Goal: Check status: Check status

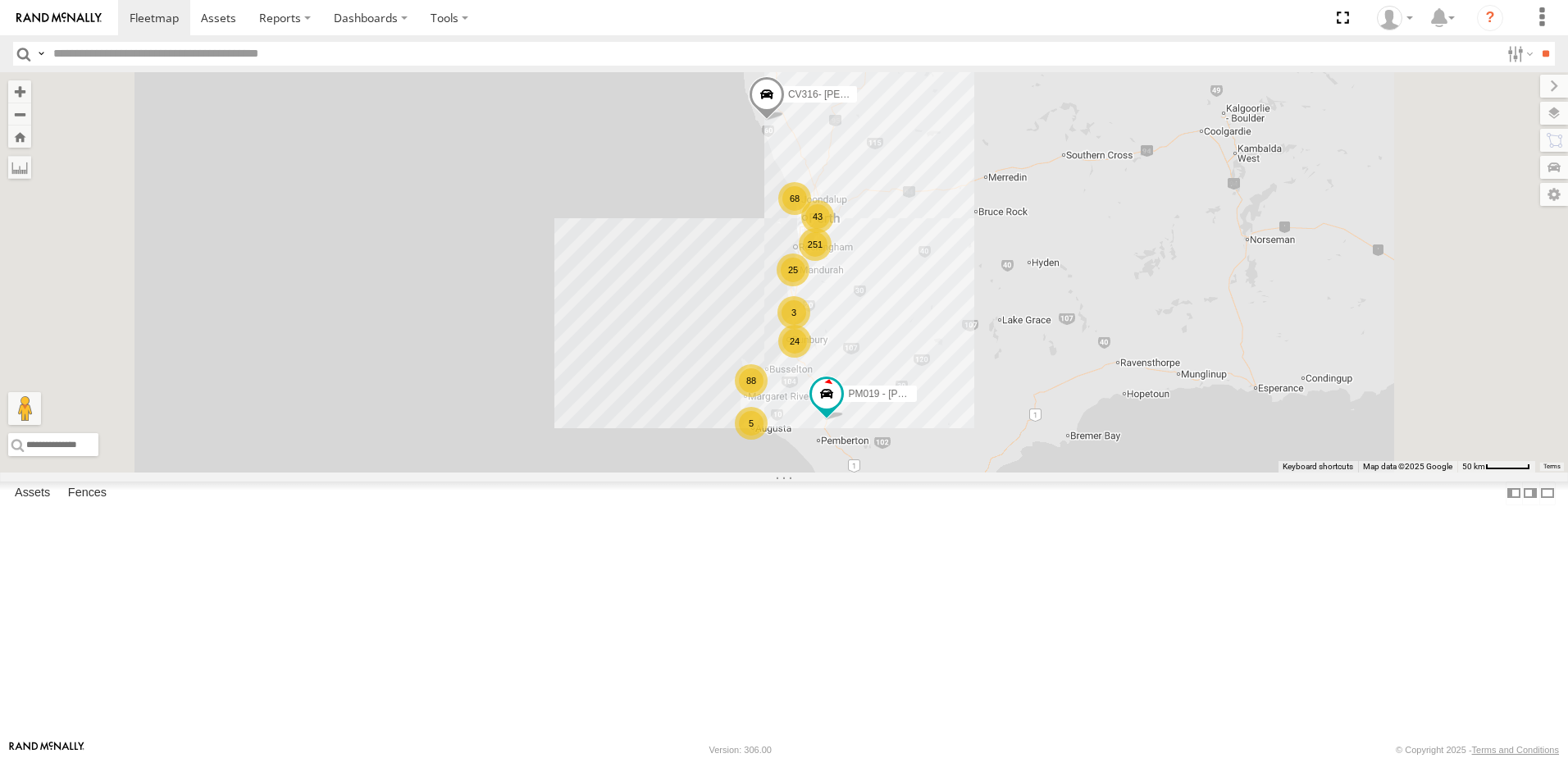
click at [374, 53] on input "text" at bounding box center [773, 53] width 1454 height 24
type input "*****"
click at [1537, 42] on input "**" at bounding box center [1546, 53] width 19 height 24
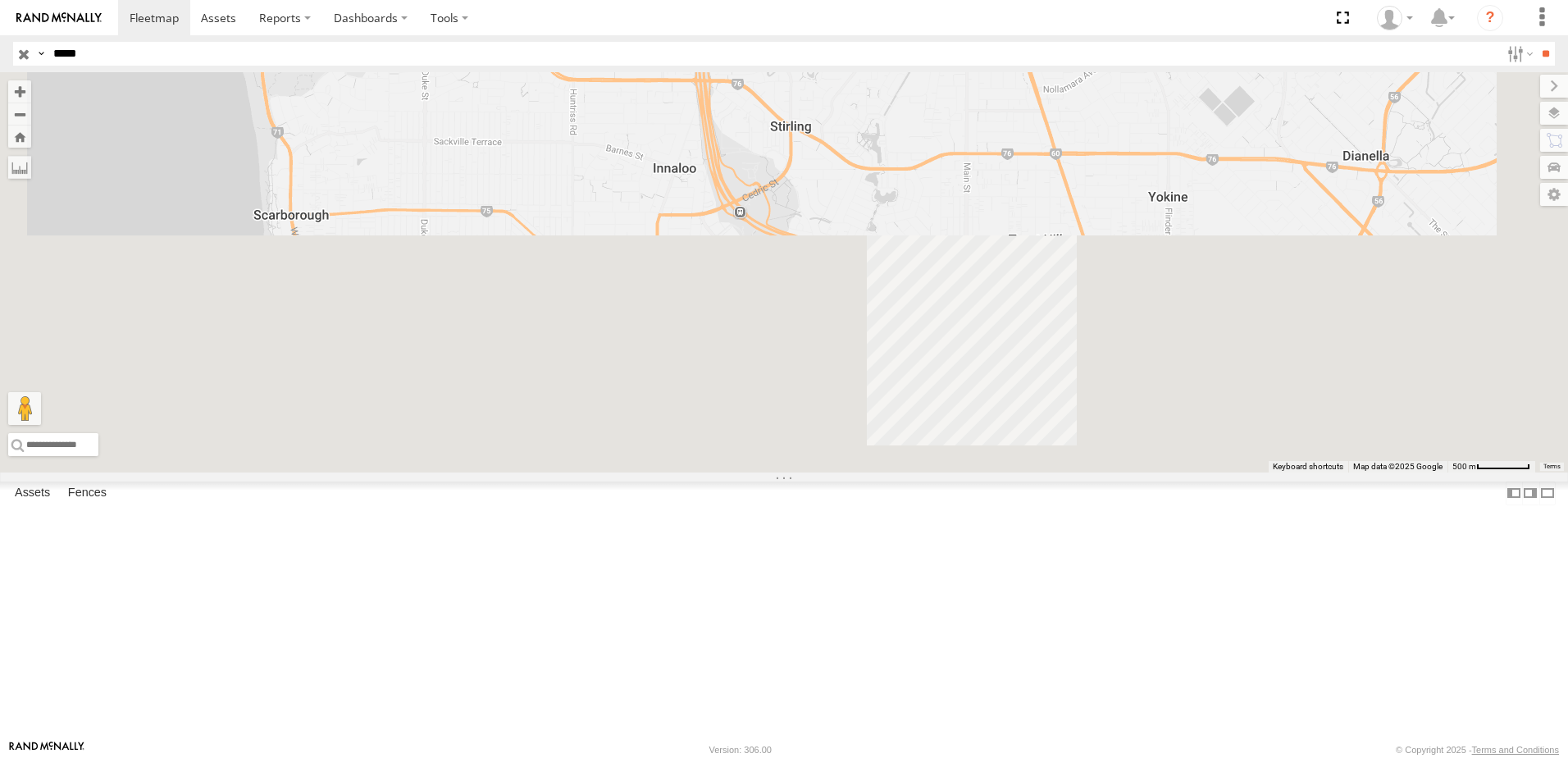
drag, startPoint x: 1180, startPoint y: 671, endPoint x: 1108, endPoint y: 251, distance: 426.1
click at [1108, 251] on div "CV173 - Workshop" at bounding box center [784, 272] width 1568 height 400
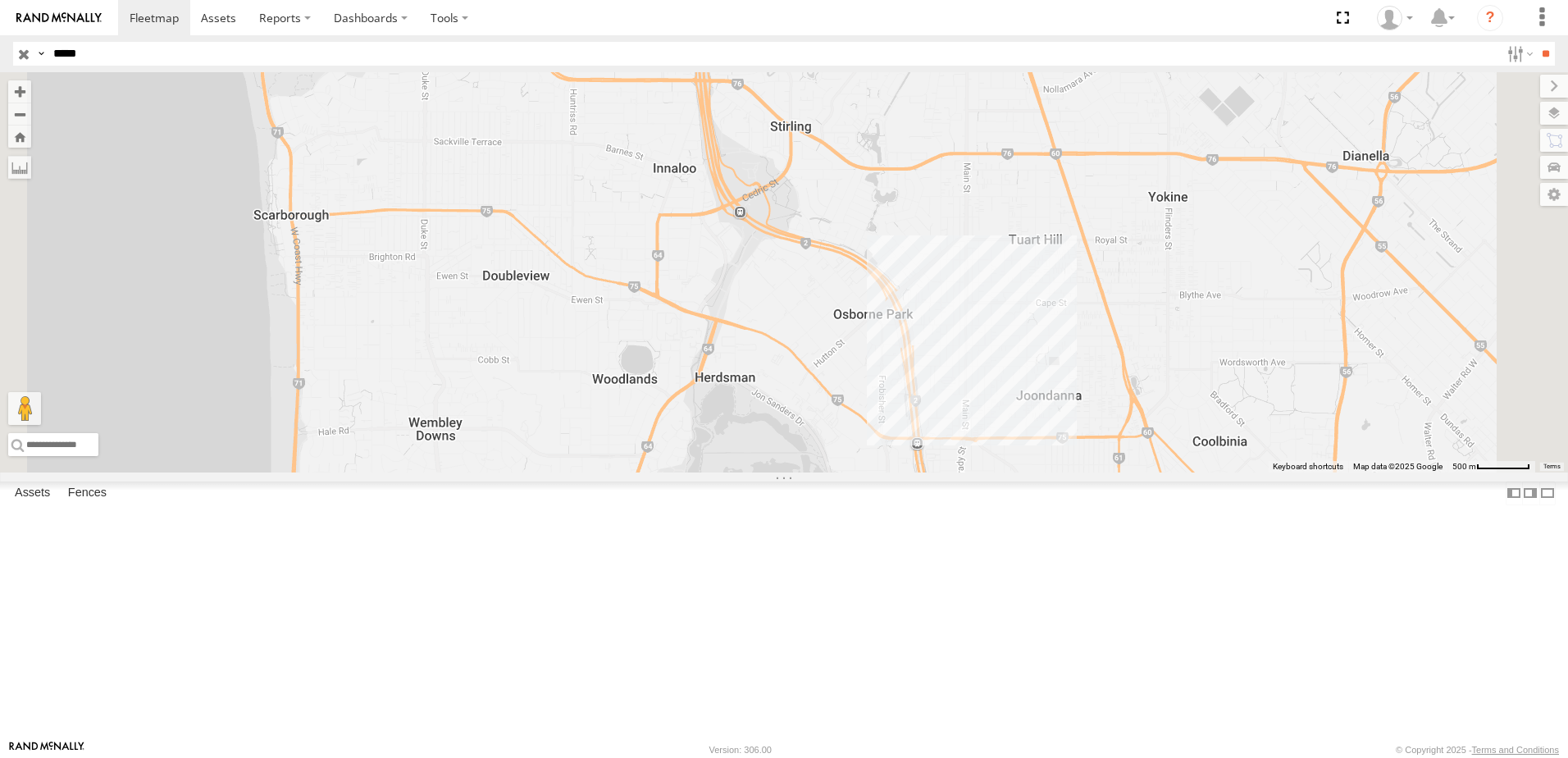
click at [1168, 404] on div "CV173 - Workshop" at bounding box center [784, 272] width 1568 height 400
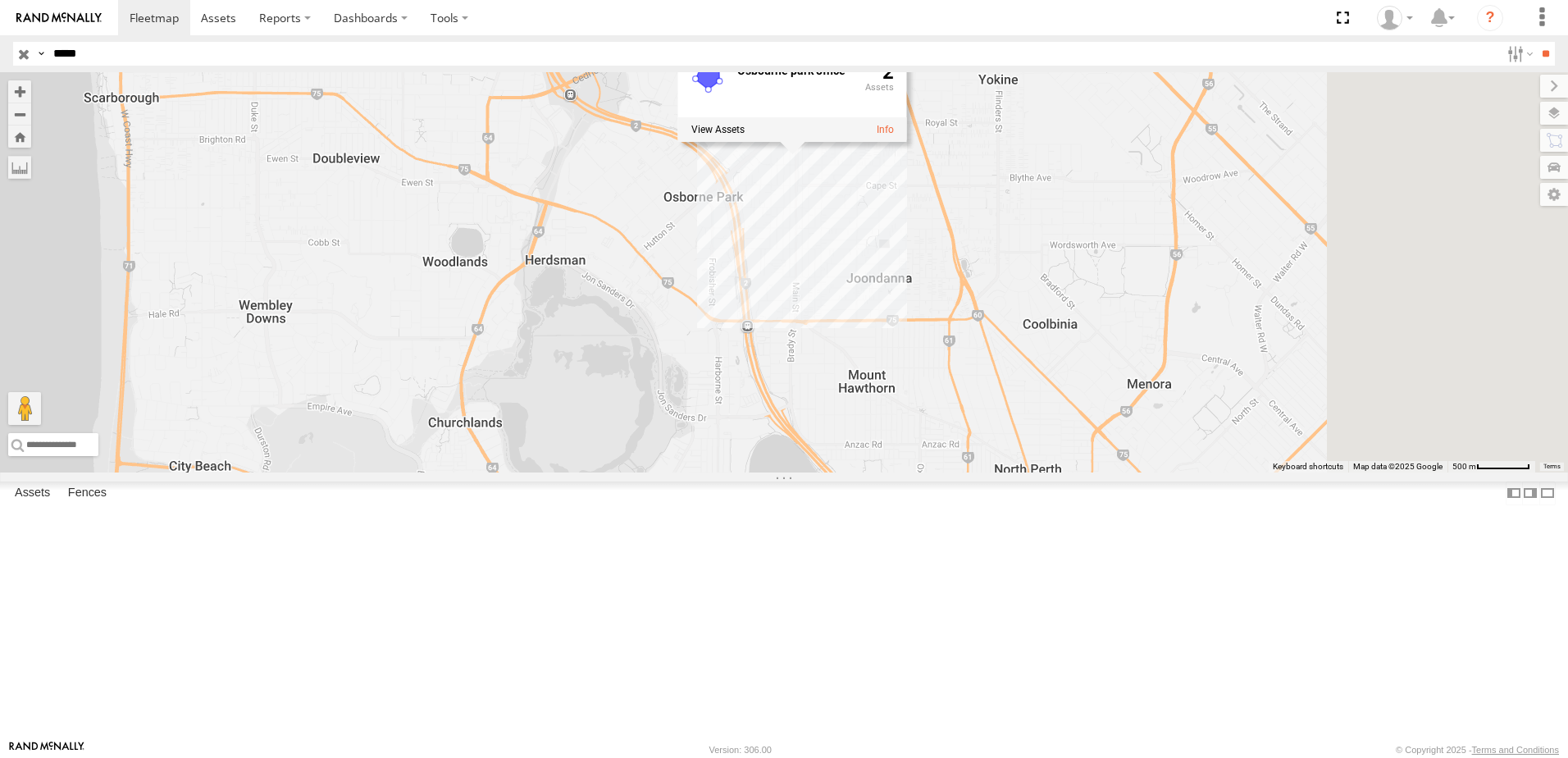
drag, startPoint x: 1175, startPoint y: 534, endPoint x: 997, endPoint y: 410, distance: 216.9
click at [997, 410] on div "CV173 - Workshop Osbourne park office 2" at bounding box center [784, 272] width 1568 height 400
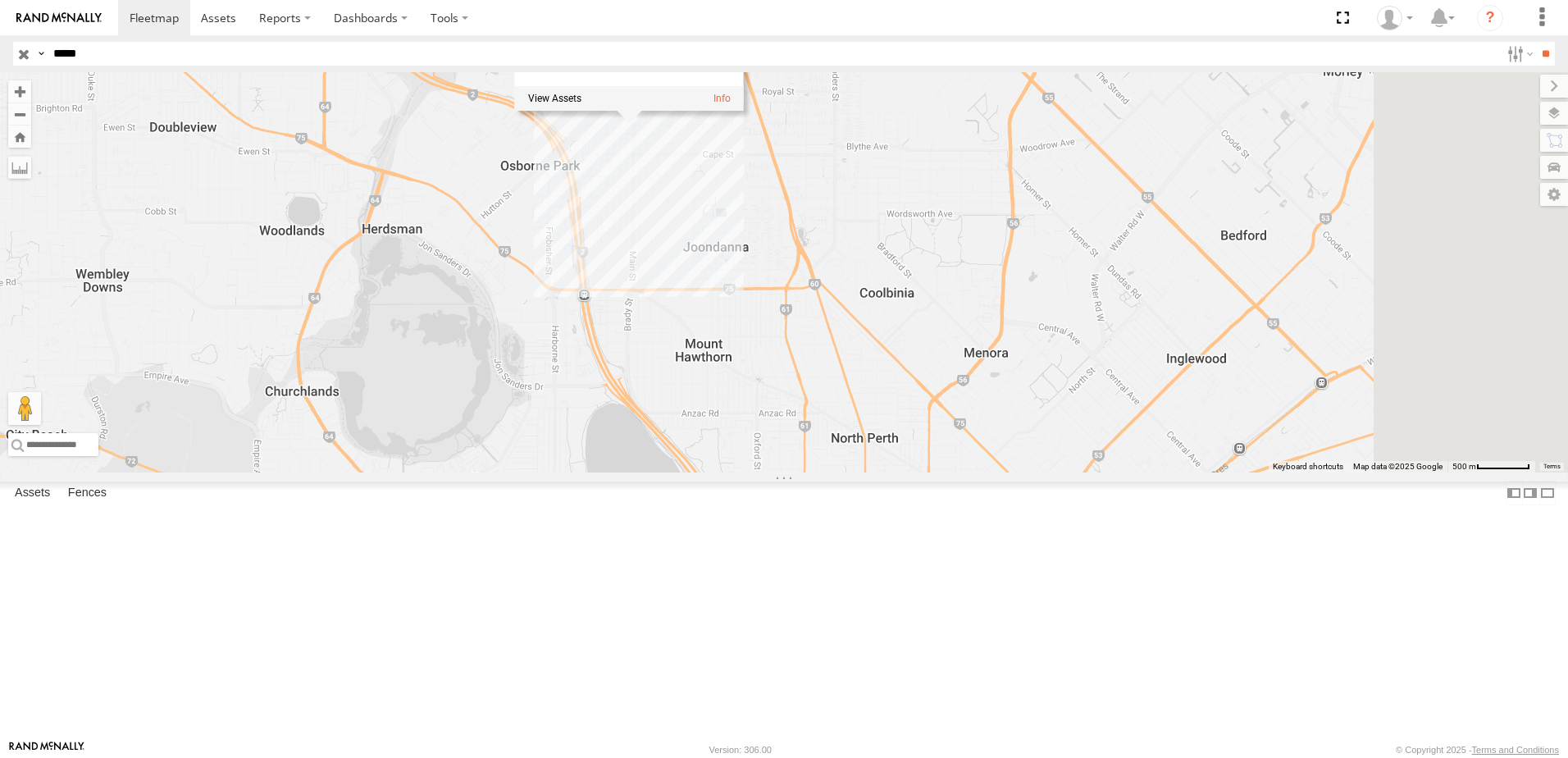
drag, startPoint x: 1098, startPoint y: 504, endPoint x: 865, endPoint y: 500, distance: 233.0
click at [915, 472] on div "CV173 - Workshop Osbourne park office 2" at bounding box center [784, 272] width 1568 height 400
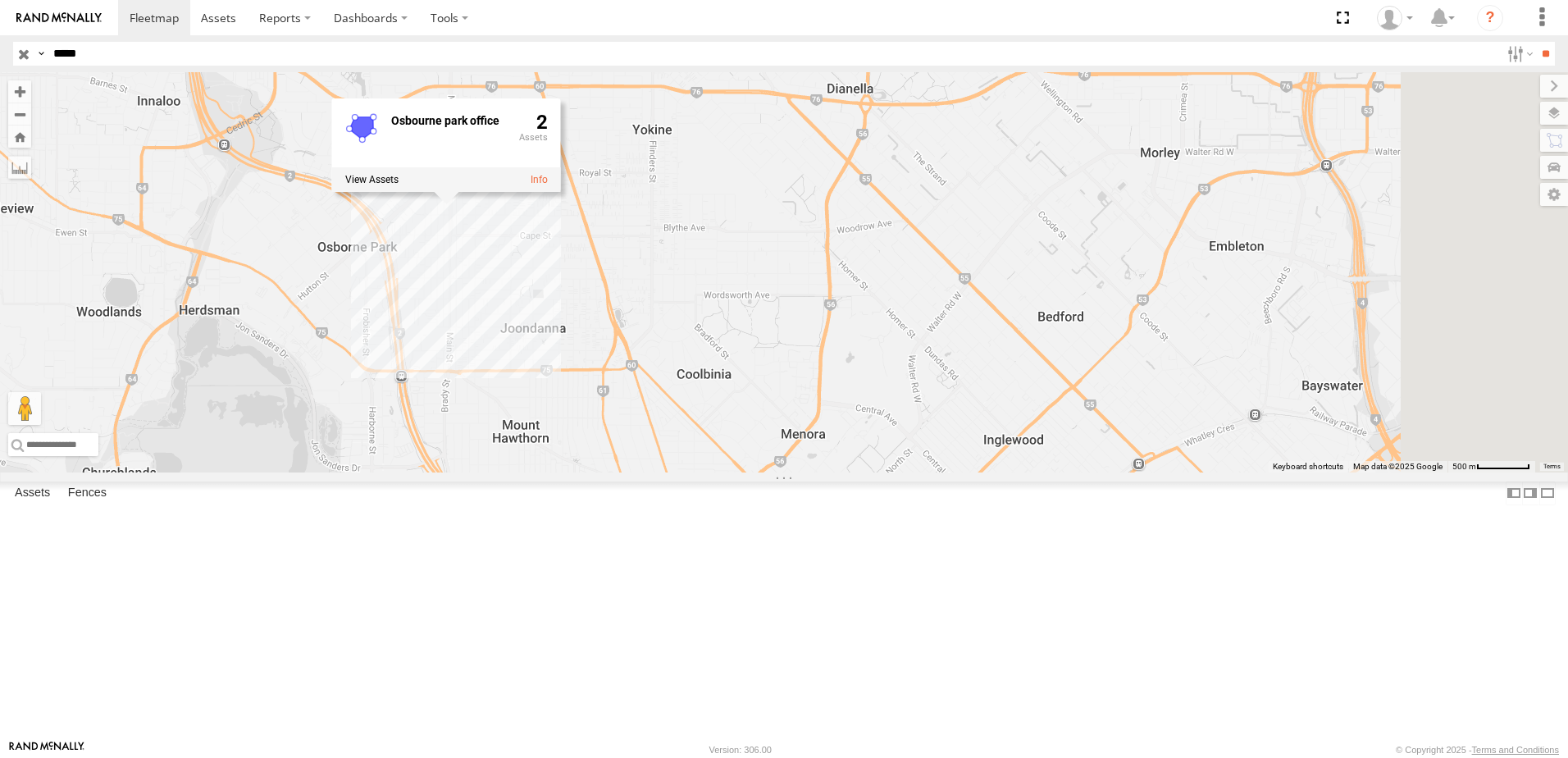
drag, startPoint x: 1033, startPoint y: 520, endPoint x: 911, endPoint y: 603, distance: 147.6
click at [911, 472] on div "CV173 - Workshop Osbourne park office 2" at bounding box center [784, 272] width 1568 height 400
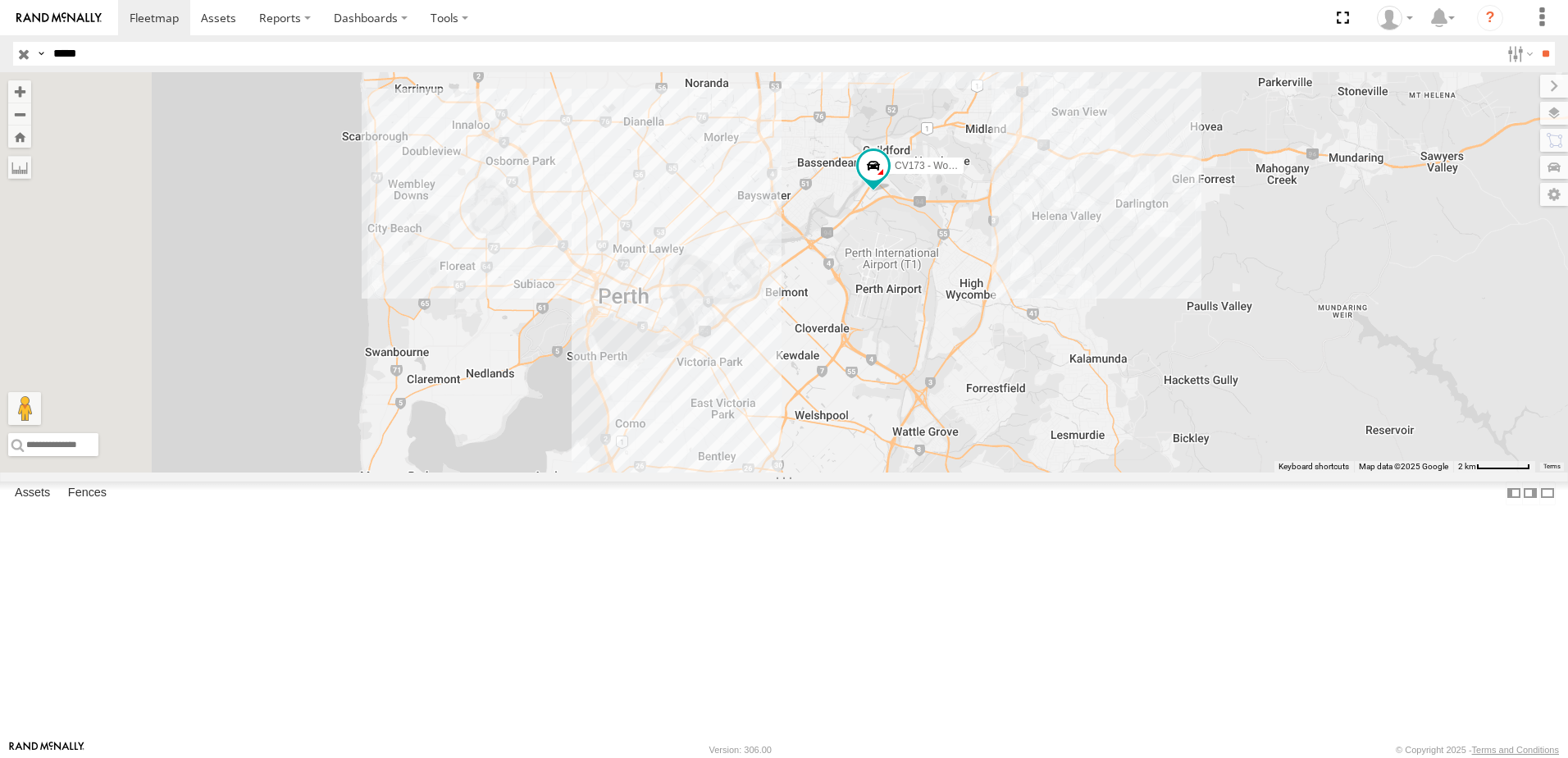
drag, startPoint x: 536, startPoint y: 321, endPoint x: 776, endPoint y: 332, distance: 240.3
click at [776, 332] on div "CV173 - Workshop" at bounding box center [784, 272] width 1568 height 400
